Goal: Check status: Check status

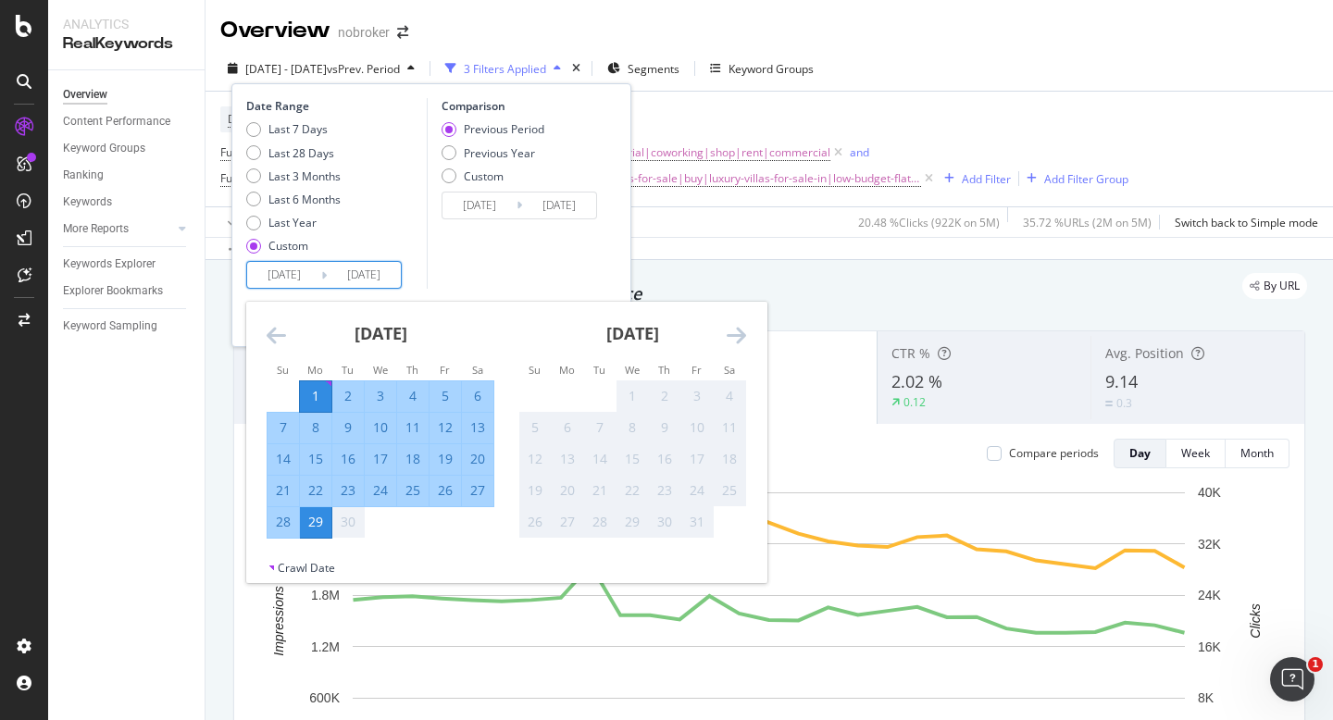
click at [275, 331] on icon "Move backward to switch to the previous month." at bounding box center [276, 335] width 19 height 22
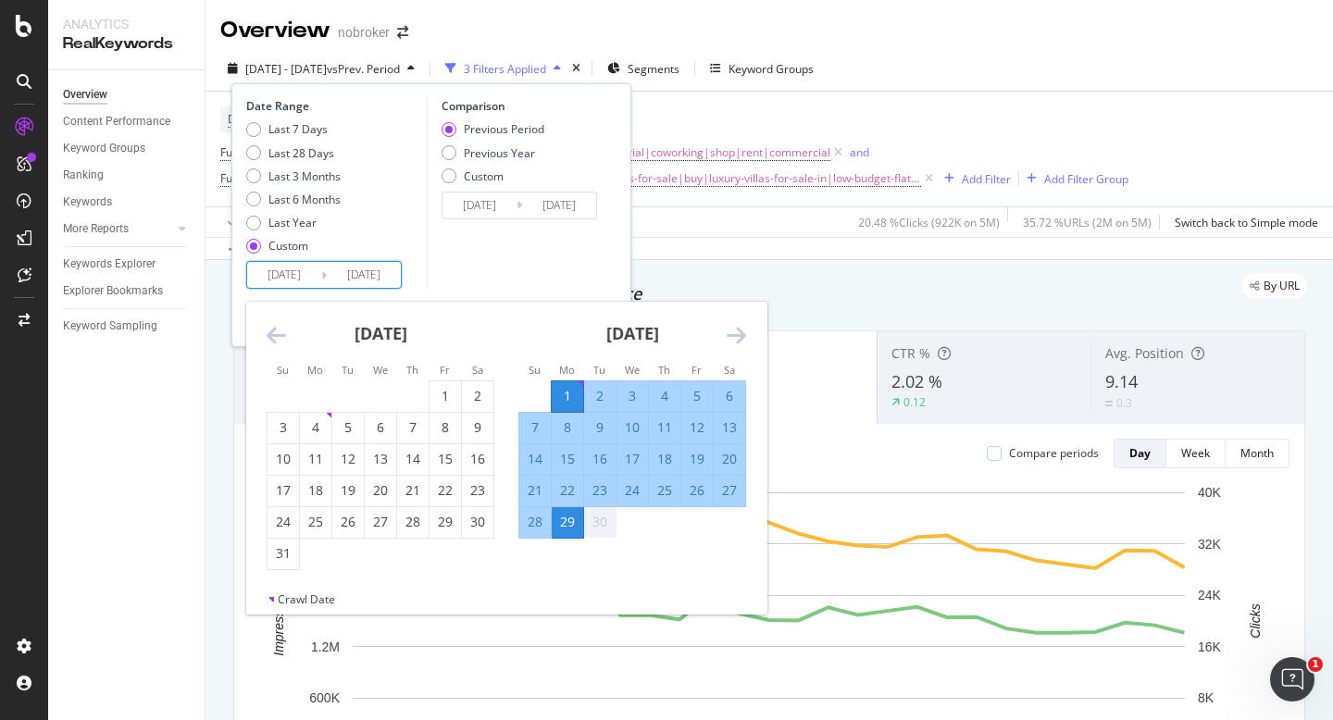
click at [275, 331] on icon "Move backward to switch to the previous month." at bounding box center [276, 335] width 19 height 22
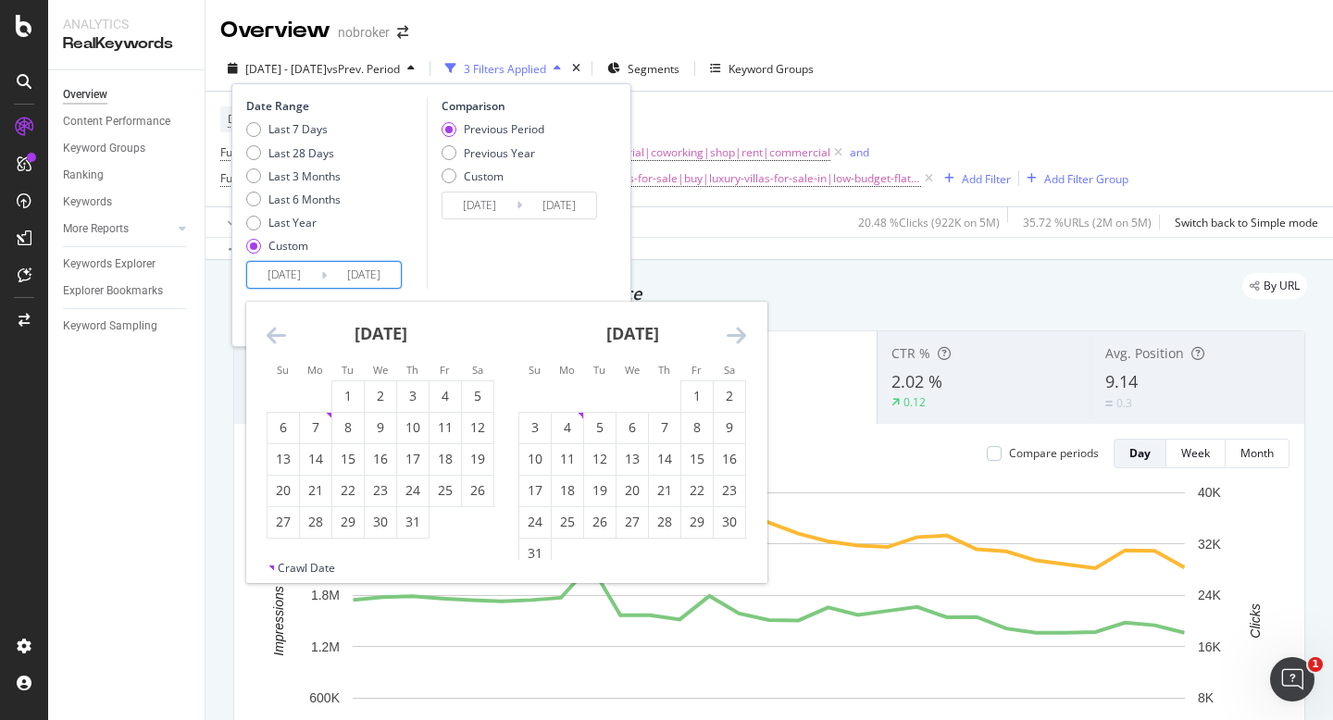
click at [275, 331] on icon "Move backward to switch to the previous month." at bounding box center [276, 335] width 19 height 22
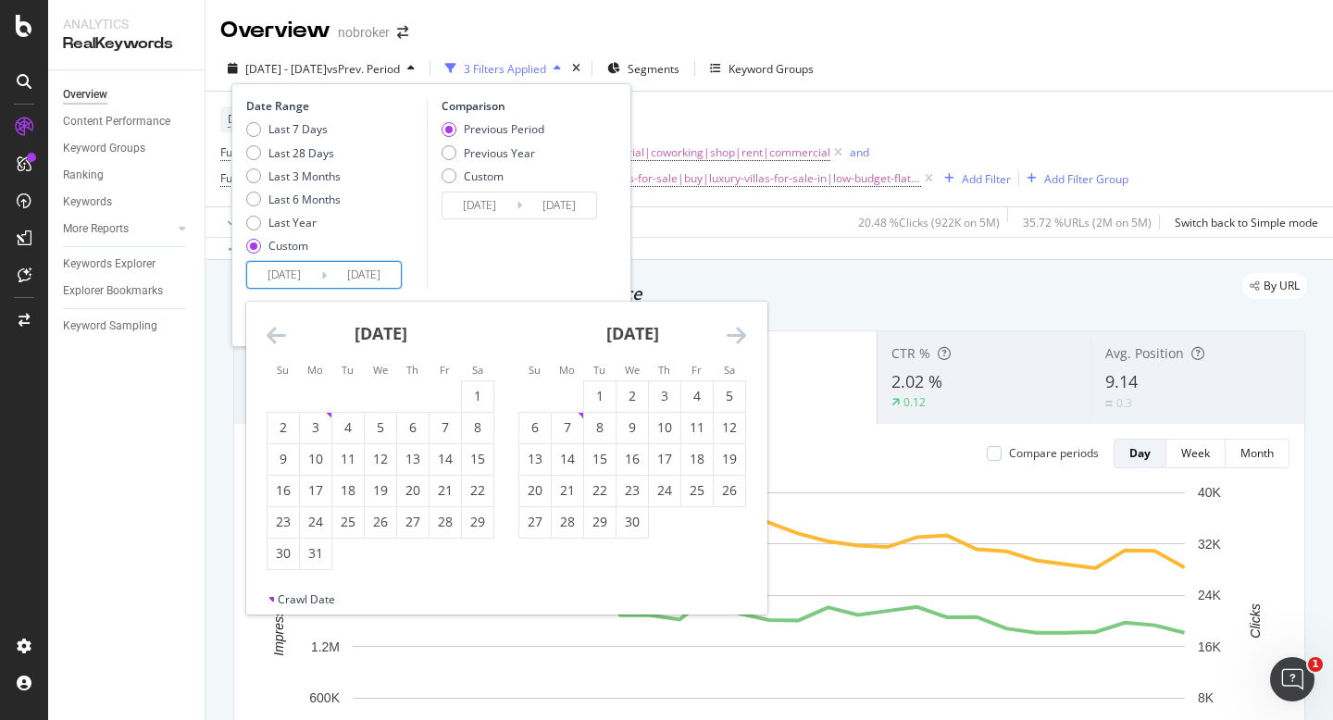
click at [275, 331] on icon "Move backward to switch to the previous month." at bounding box center [276, 335] width 19 height 22
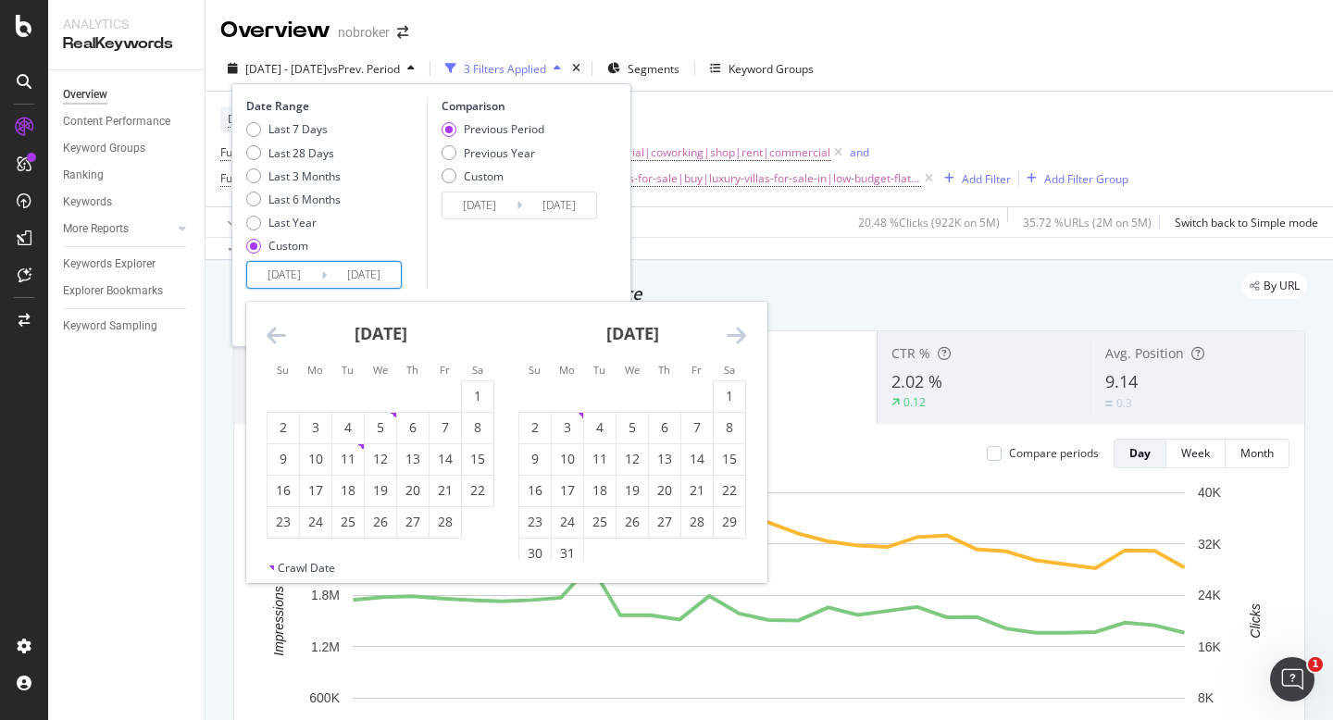
click at [275, 331] on icon "Move backward to switch to the previous month." at bounding box center [276, 335] width 19 height 22
click at [387, 398] on div "1" at bounding box center [380, 396] width 31 height 19
type input "[DATE]"
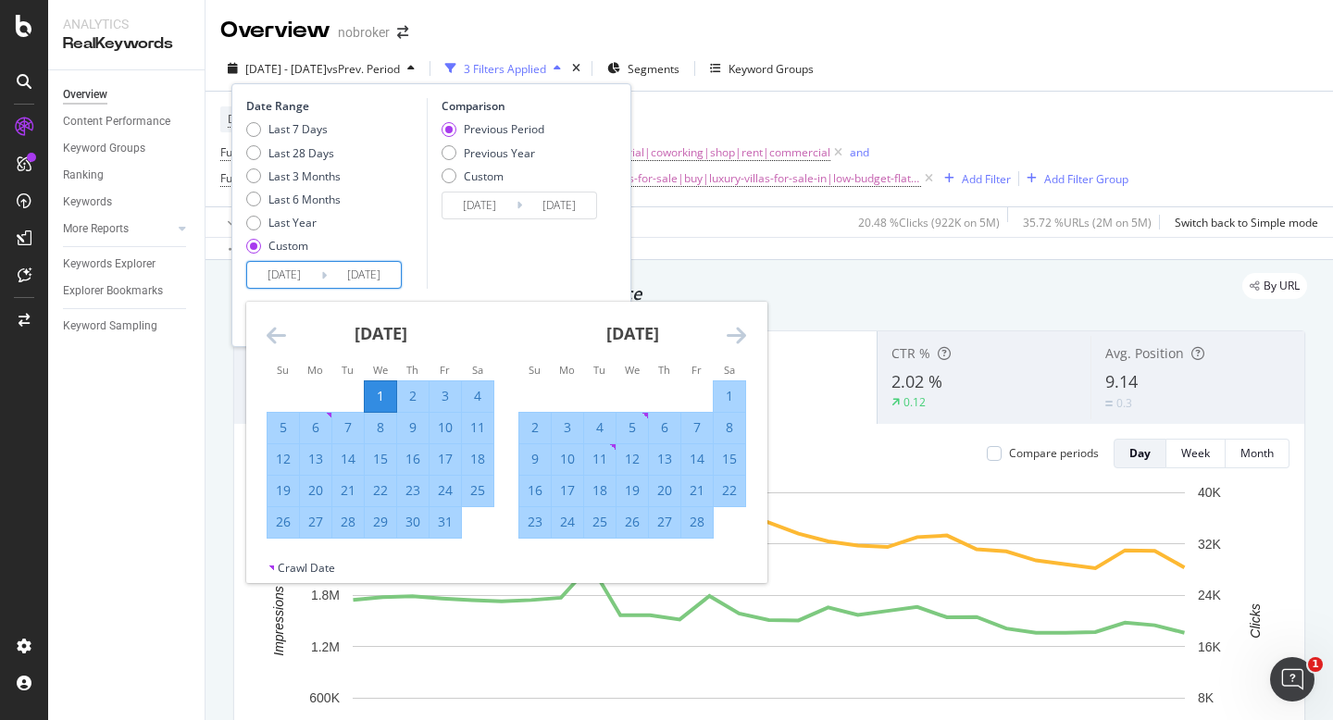
click at [742, 329] on icon "Move forward to switch to the next month." at bounding box center [736, 335] width 19 height 22
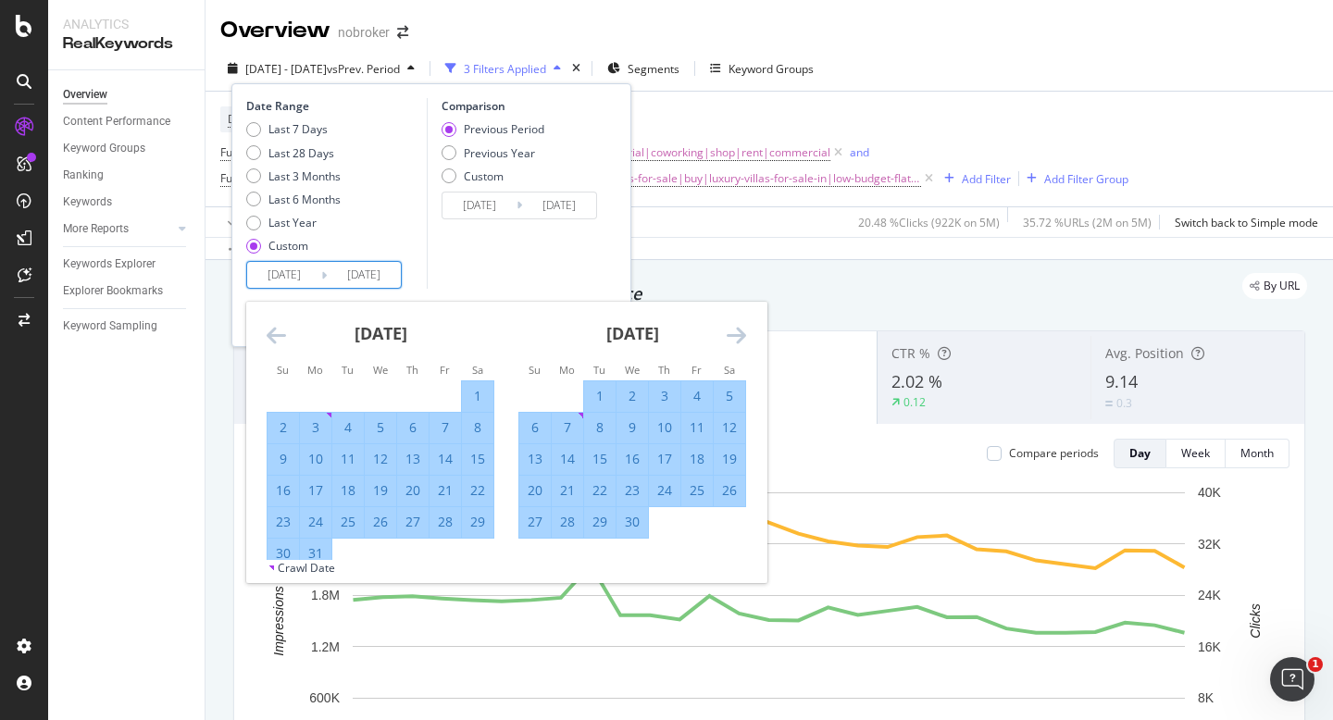
click at [742, 329] on icon "Move forward to switch to the next month." at bounding box center [736, 335] width 19 height 22
click at [595, 280] on div "Comparison Previous Period Previous Year Custom 2024/04/04 Navigate forward to …" at bounding box center [515, 193] width 176 height 191
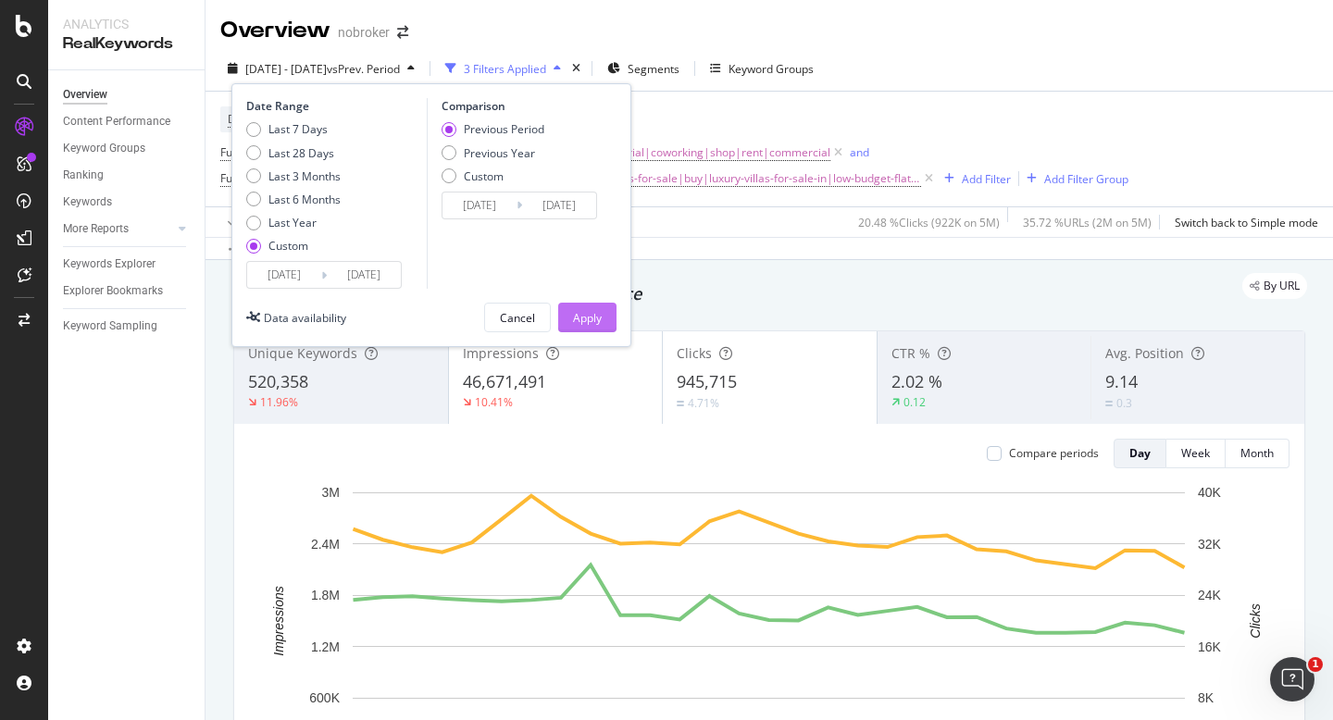
click at [592, 323] on div "Apply" at bounding box center [587, 318] width 29 height 16
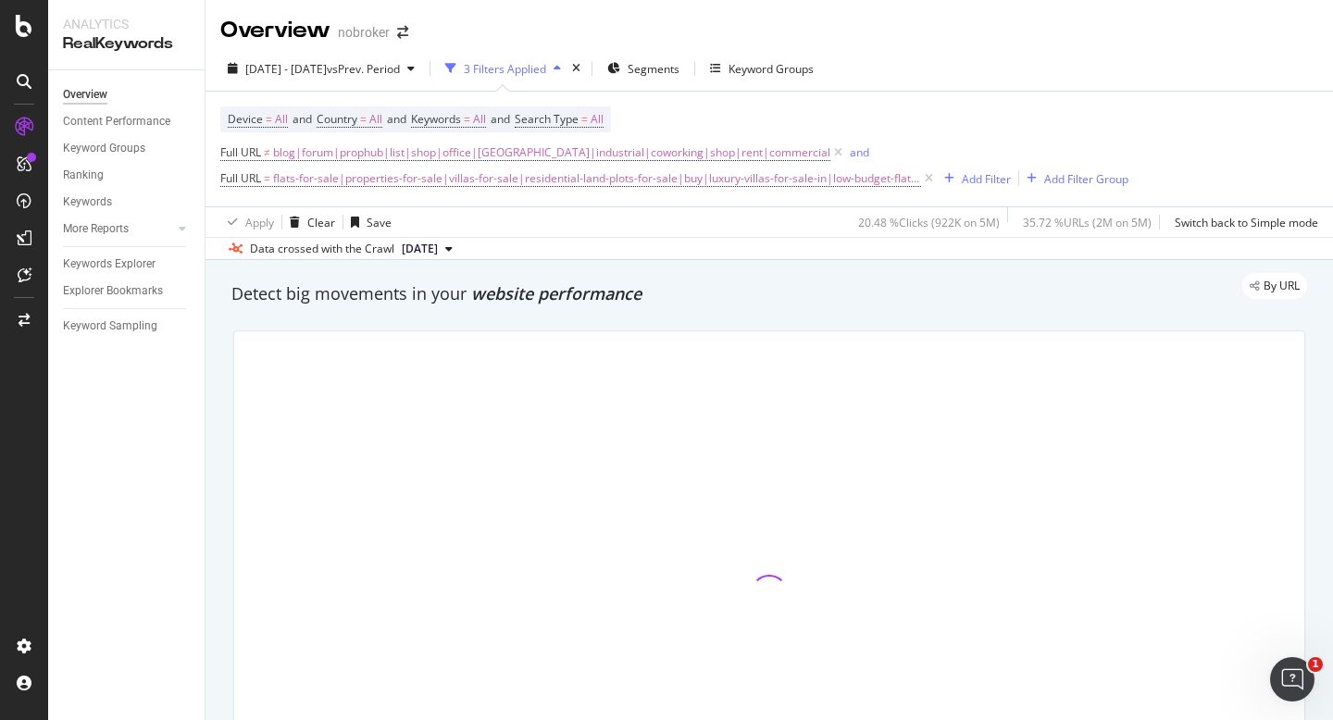
scroll to position [21, 0]
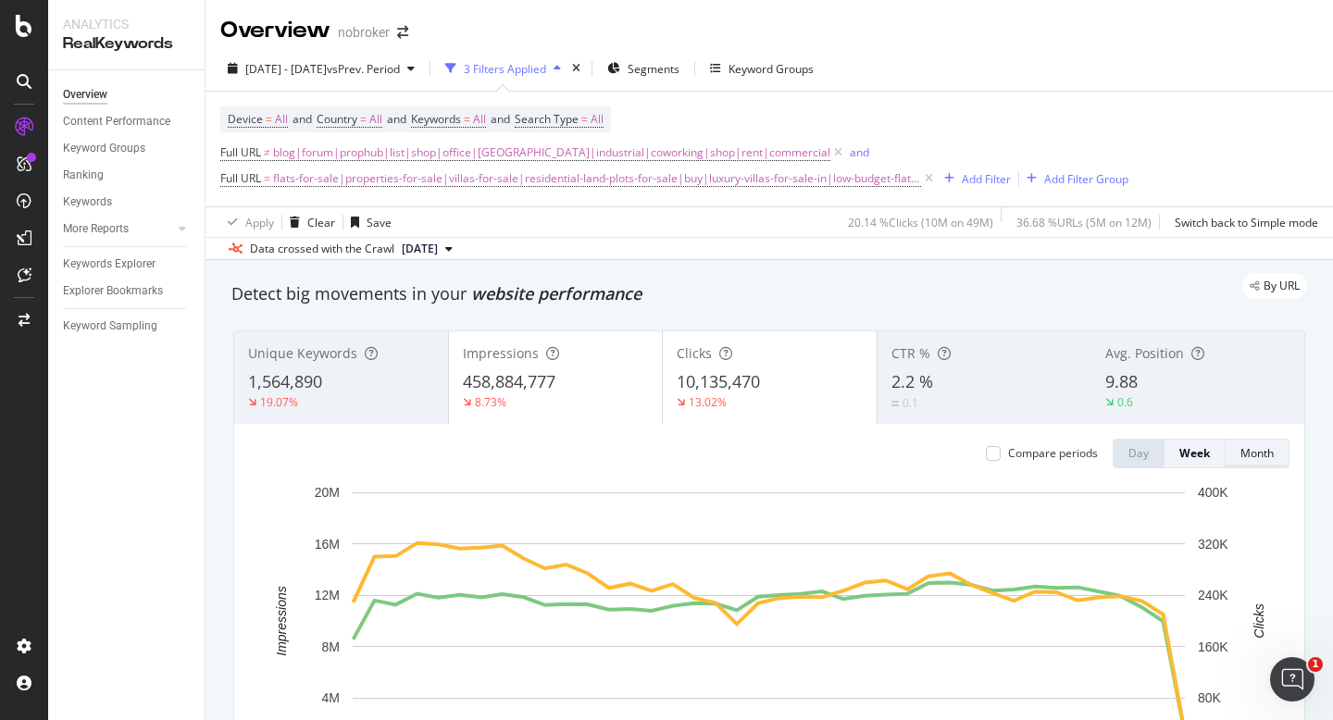
click at [1249, 455] on div "Month" at bounding box center [1256, 453] width 33 height 16
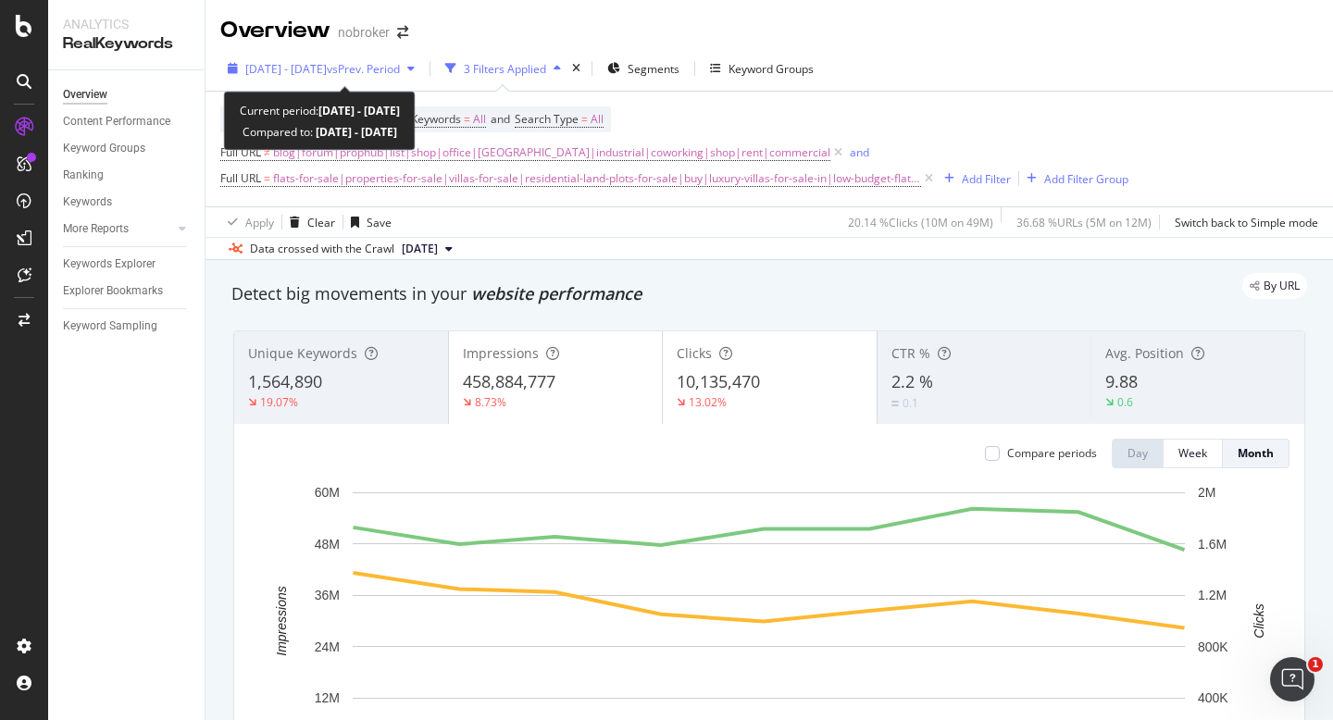
click at [326, 66] on span "[DATE] - [DATE]" at bounding box center [285, 69] width 81 height 16
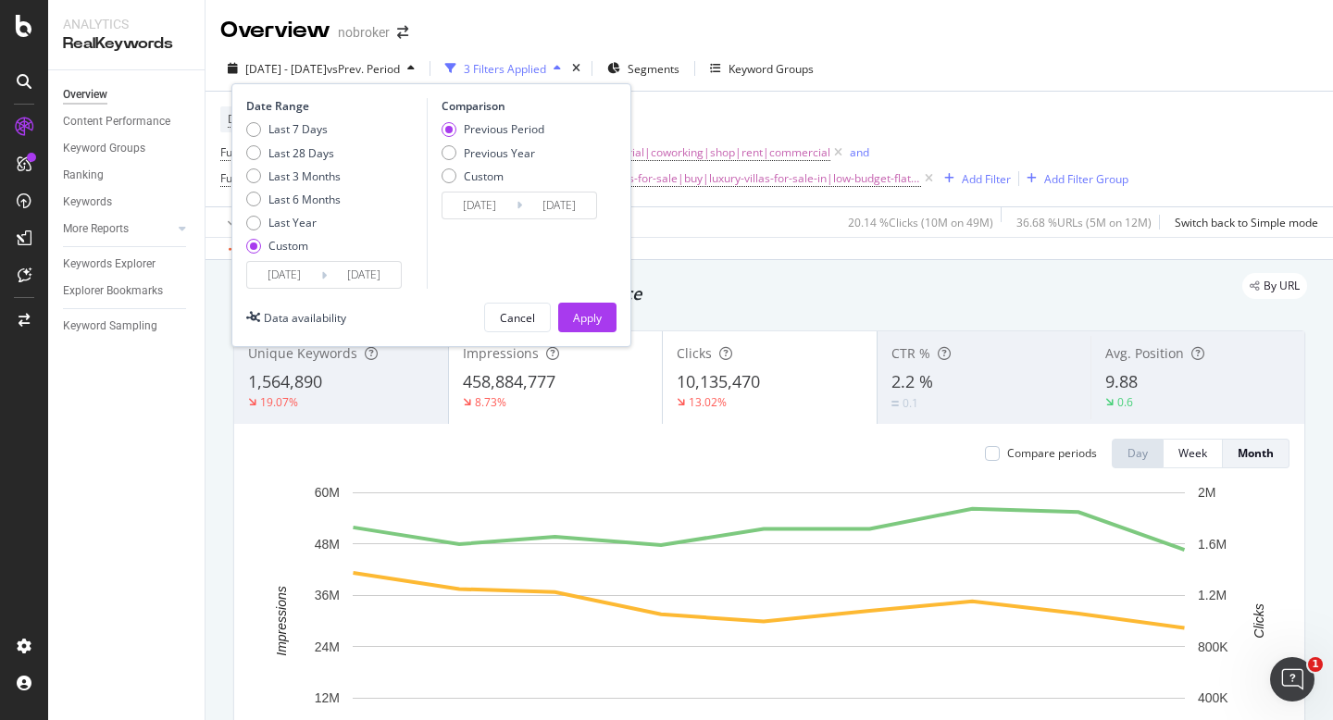
click at [266, 277] on input "[DATE]" at bounding box center [284, 275] width 74 height 26
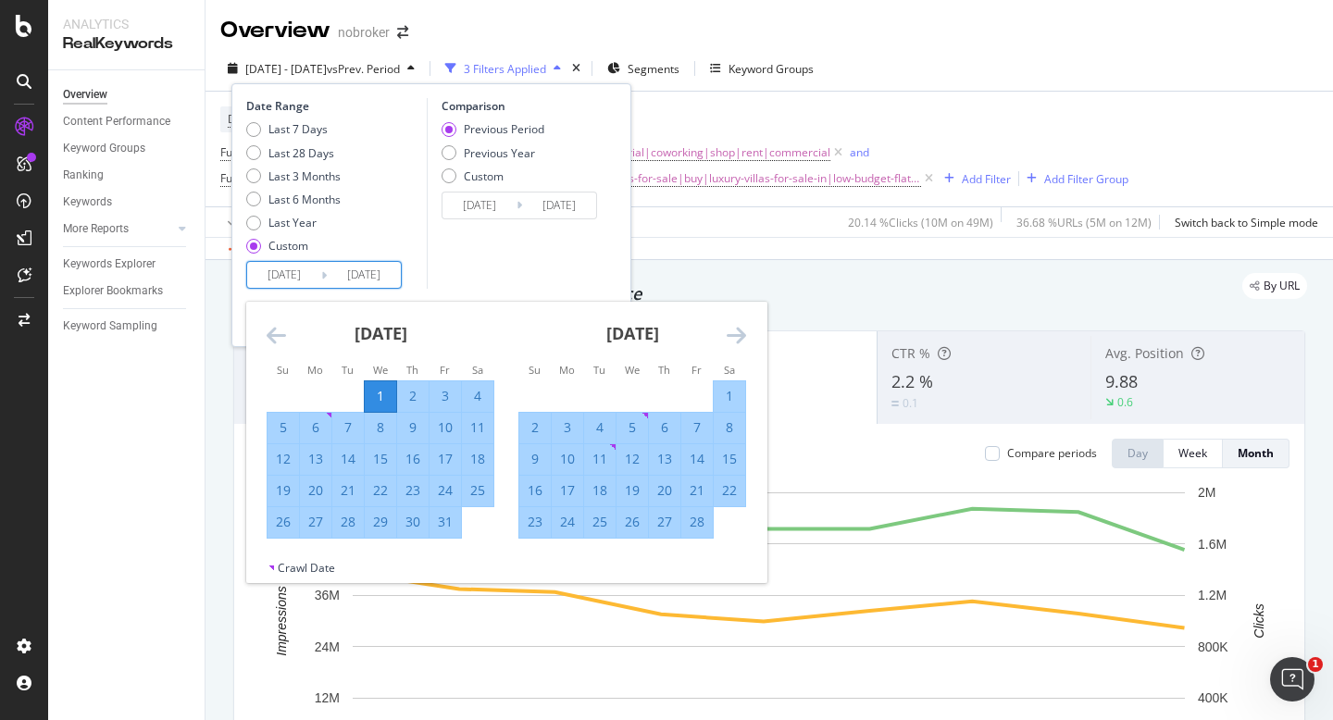
click at [730, 336] on icon "Move forward to switch to the next month." at bounding box center [736, 335] width 19 height 22
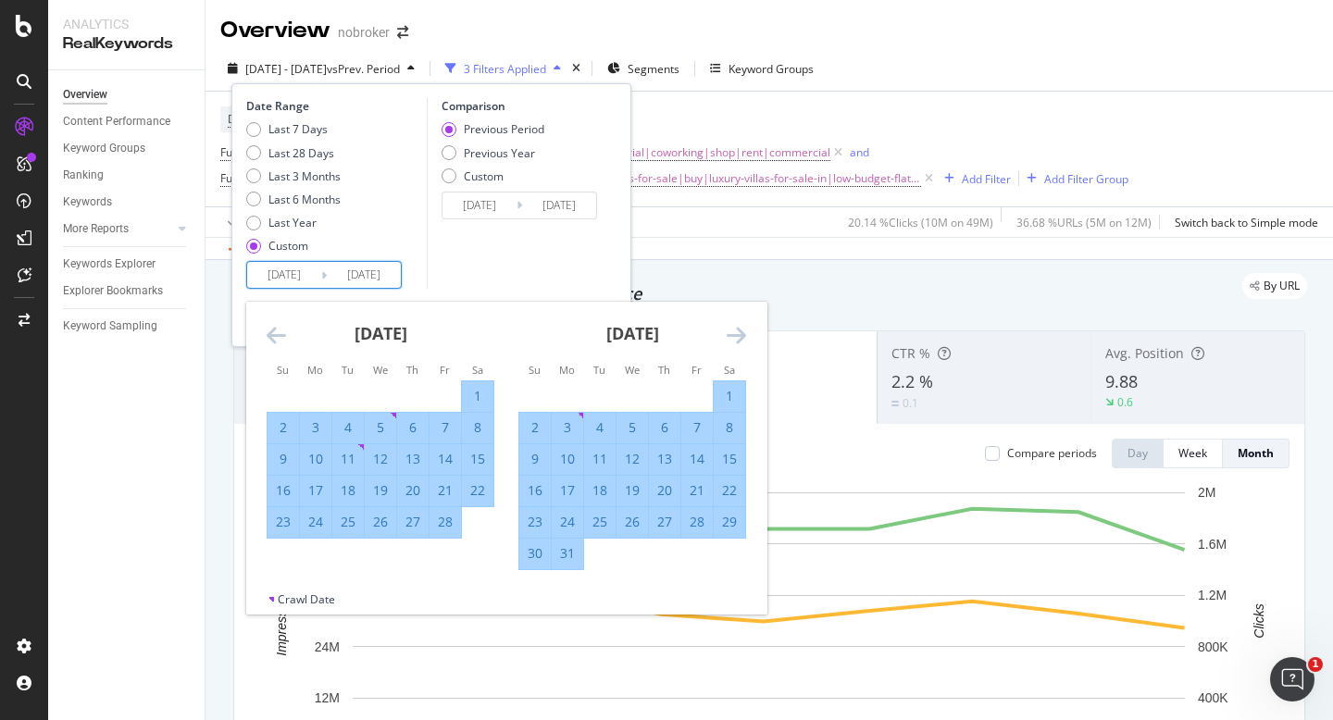
click at [730, 336] on icon "Move forward to switch to the next month." at bounding box center [736, 335] width 19 height 22
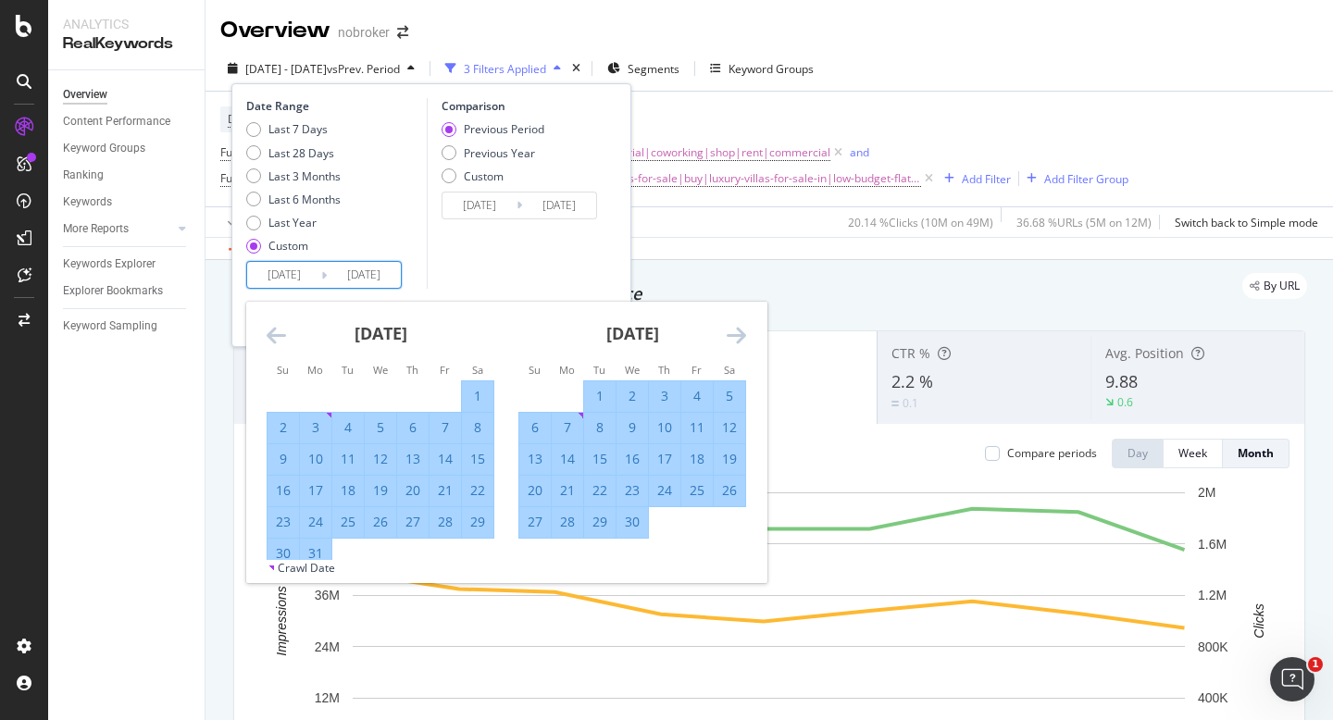
click at [730, 336] on icon "Move forward to switch to the next month." at bounding box center [736, 335] width 19 height 22
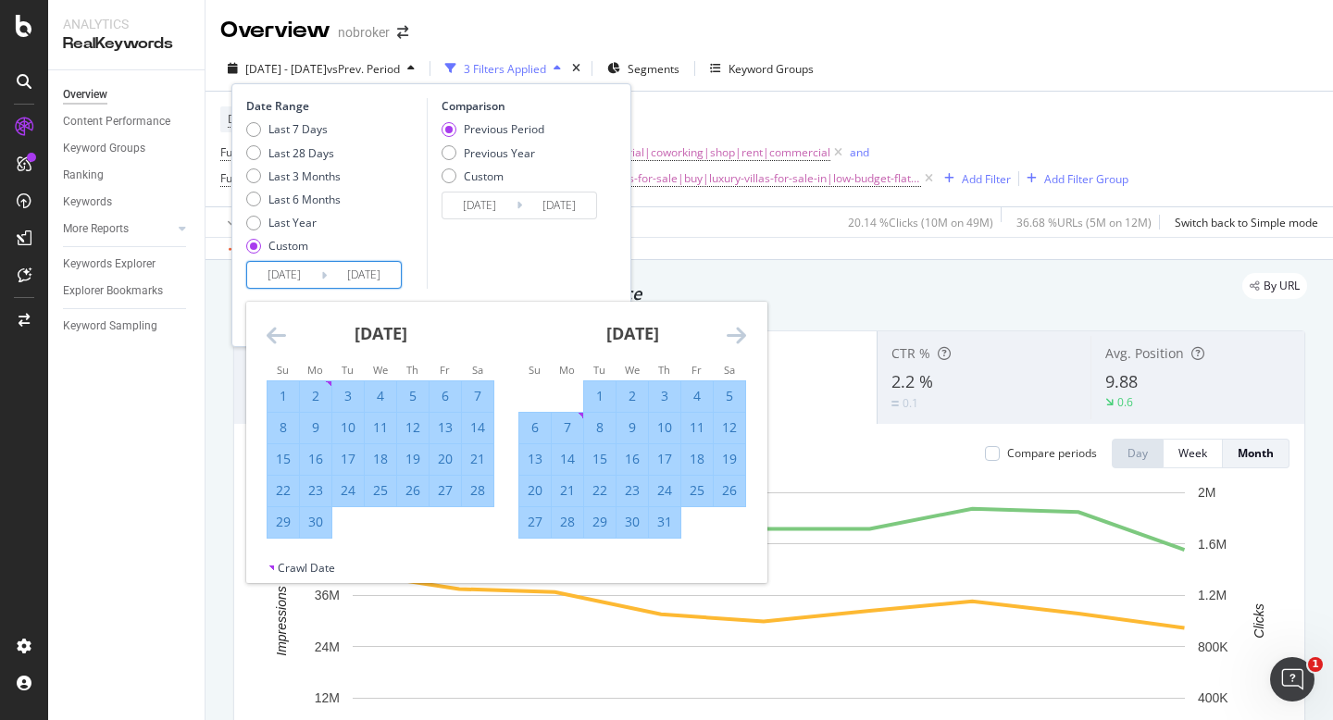
click at [730, 336] on icon "Move forward to switch to the next month." at bounding box center [736, 335] width 19 height 22
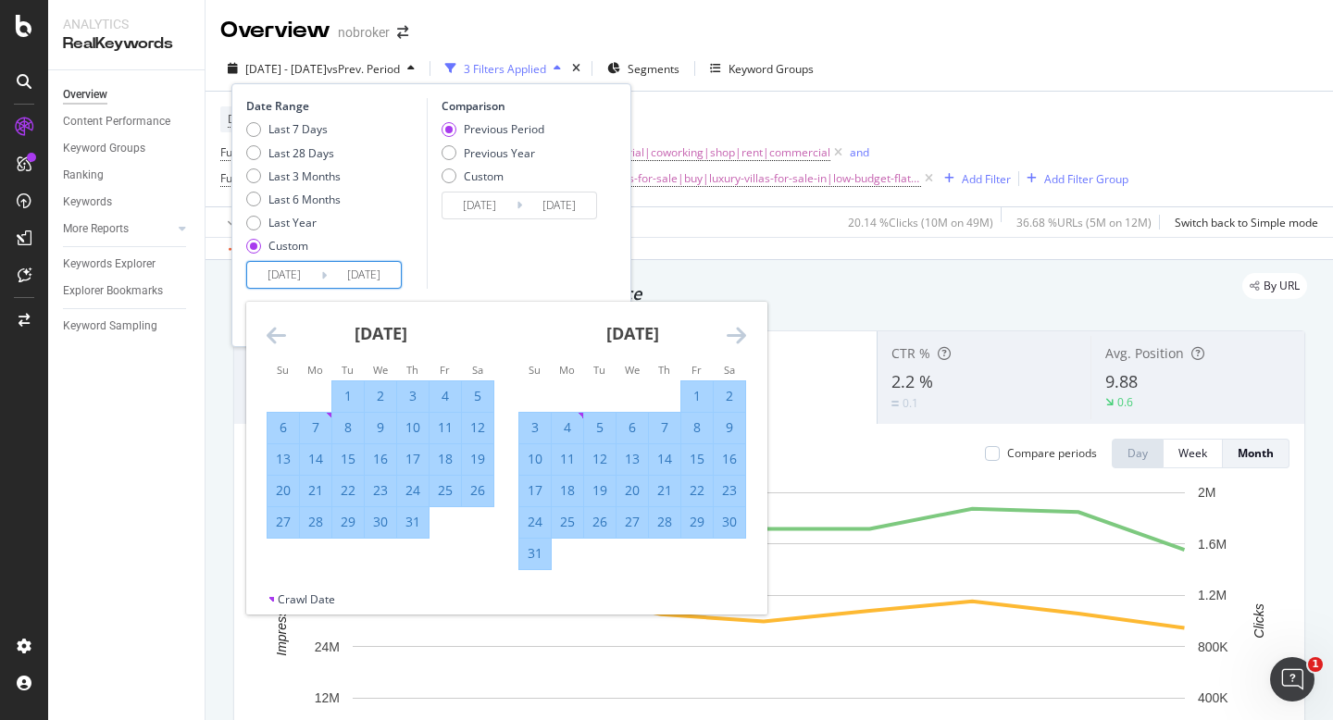
click at [730, 336] on icon "Move forward to switch to the next month." at bounding box center [736, 335] width 19 height 22
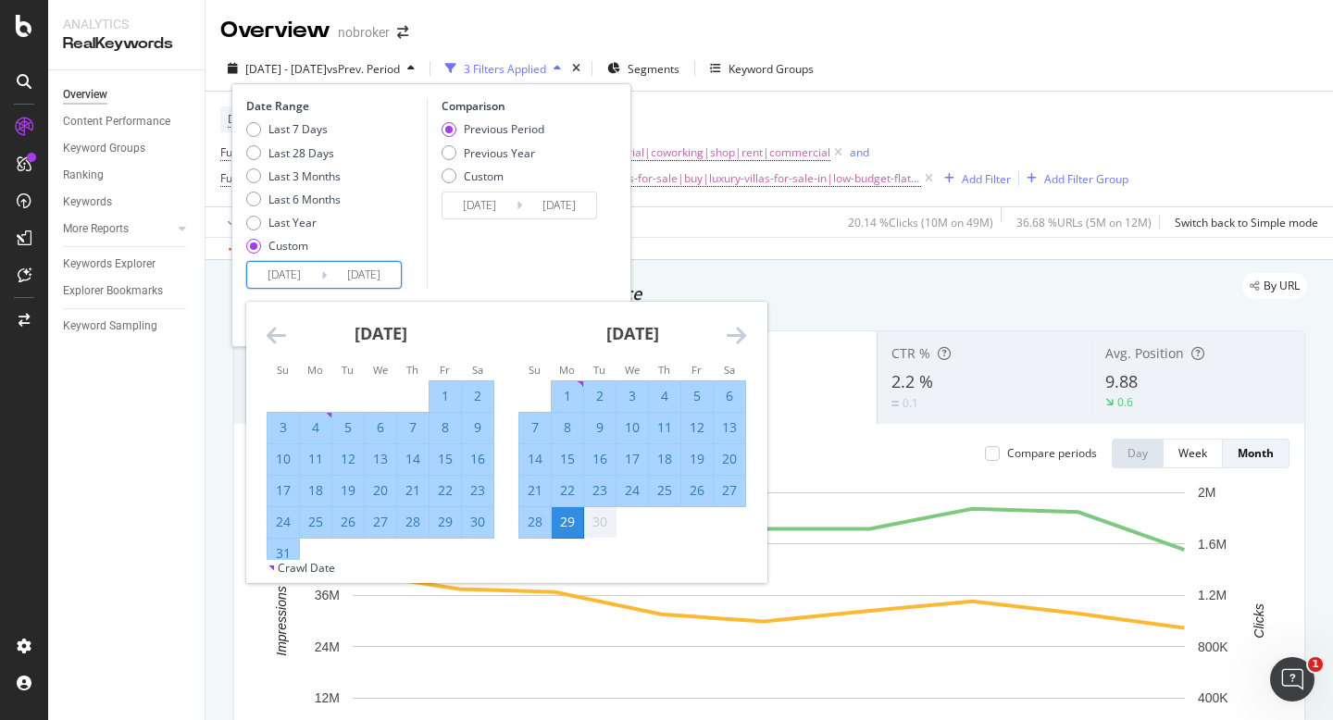
click at [730, 336] on icon "Move forward to switch to the next month." at bounding box center [736, 335] width 19 height 22
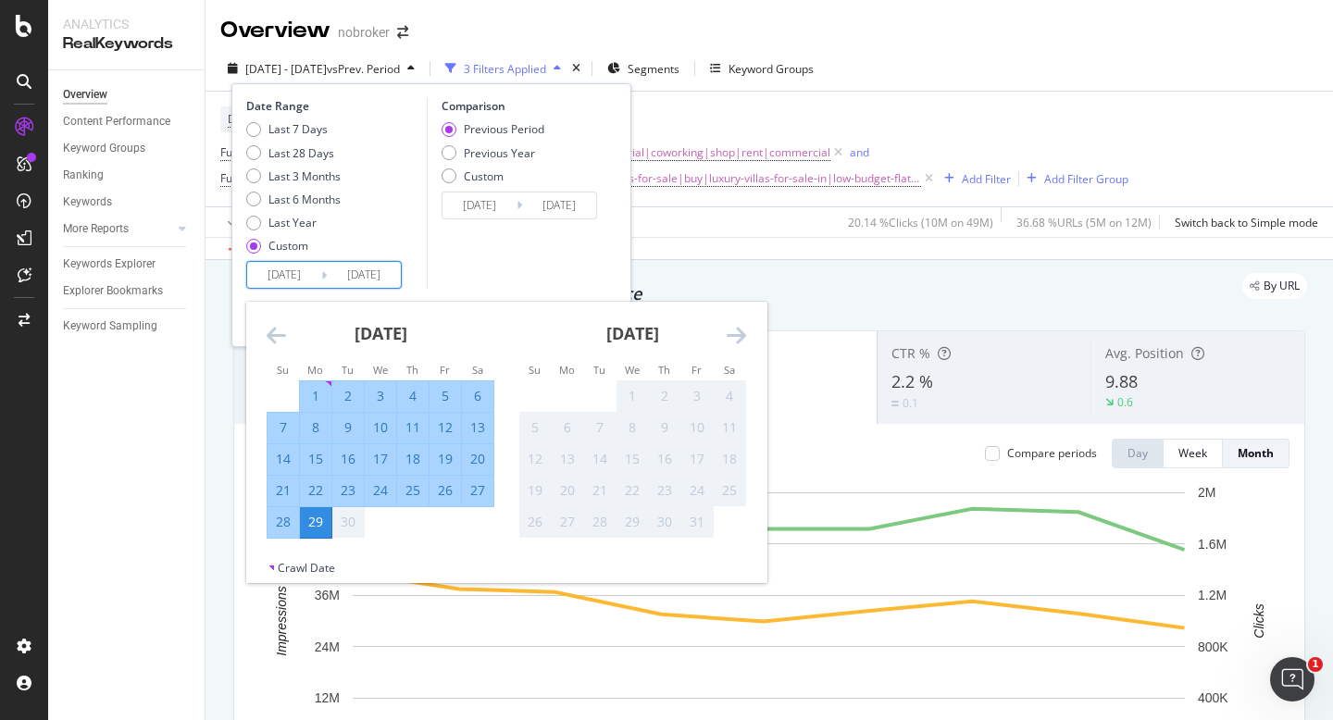
click at [312, 395] on div "1" at bounding box center [315, 396] width 31 height 19
type input "[DATE]"
click at [530, 268] on div "Comparison Previous Period Previous Year Custom [DATE] Navigate forward to inte…" at bounding box center [515, 193] width 176 height 191
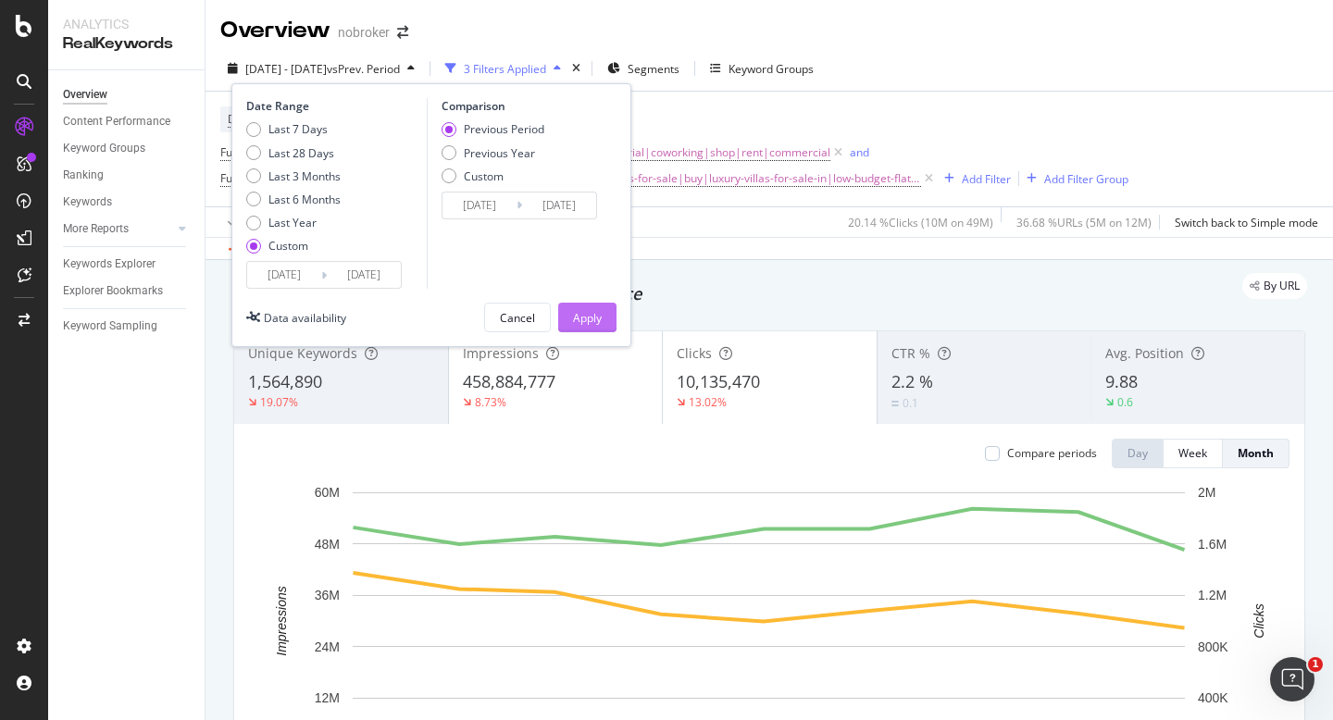
click at [577, 317] on div "Apply" at bounding box center [587, 318] width 29 height 16
